Goal: Information Seeking & Learning: Learn about a topic

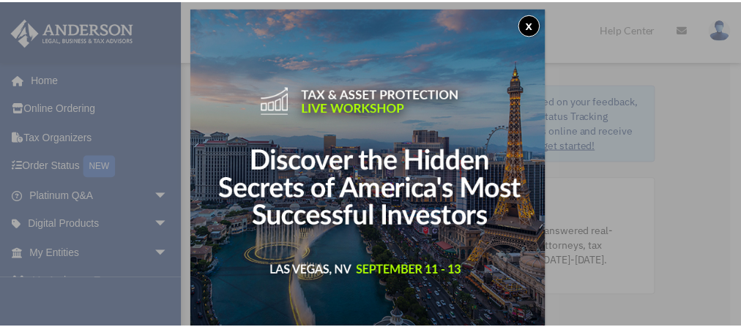
scroll to position [7, 0]
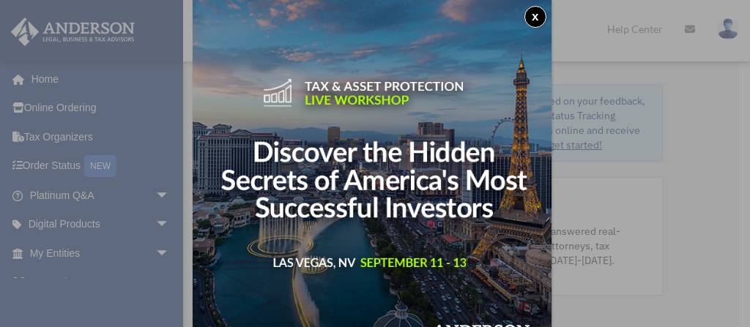
click at [536, 16] on button "x" at bounding box center [535, 17] width 22 height 22
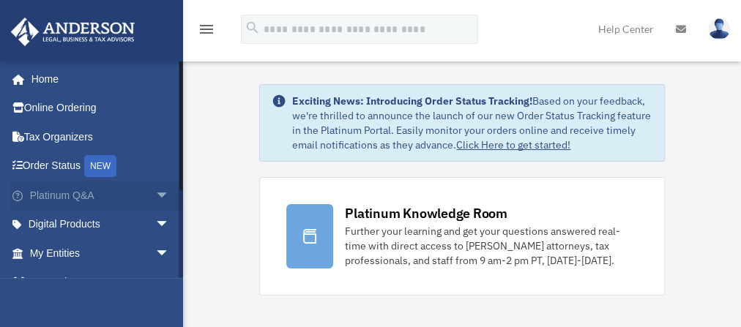
click at [78, 193] on link "Platinum Q&A arrow_drop_down" at bounding box center [101, 195] width 182 height 29
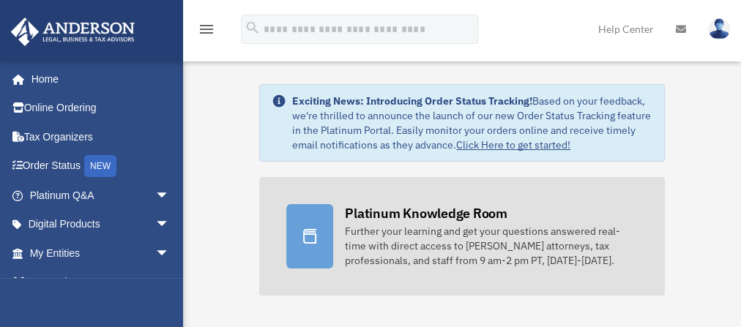
click at [402, 215] on div "Platinum Knowledge Room" at bounding box center [426, 213] width 163 height 18
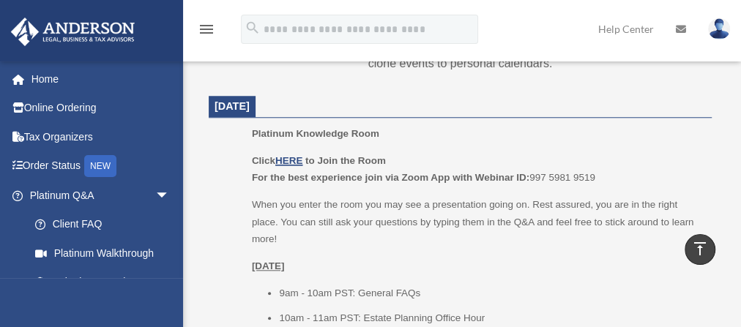
scroll to position [610, 0]
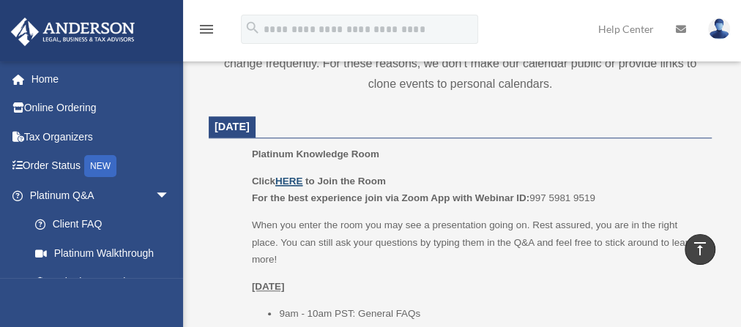
click at [290, 180] on u "HERE" at bounding box center [288, 181] width 27 height 11
